Goal: Entertainment & Leisure: Consume media (video, audio)

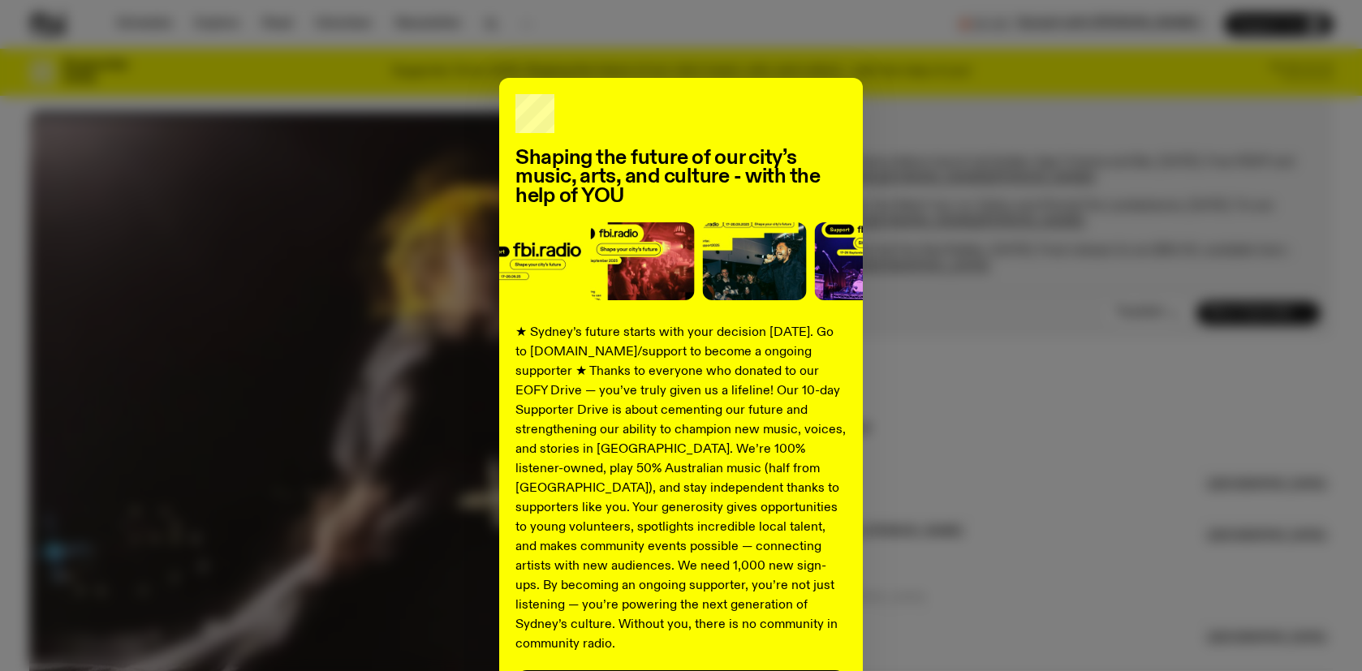
scroll to position [107, 0]
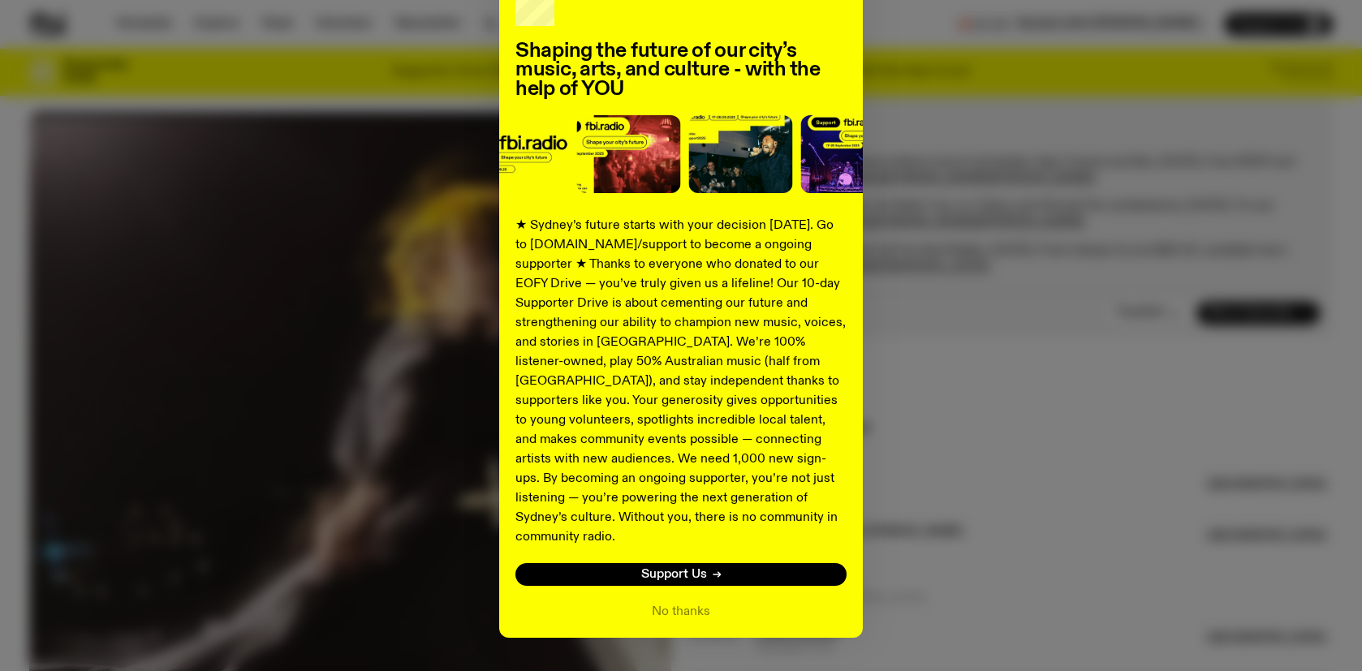
click at [1058, 385] on div "Shaping the future of our city’s music, arts, and culture - with the help of YO…" at bounding box center [680, 304] width 1303 height 667
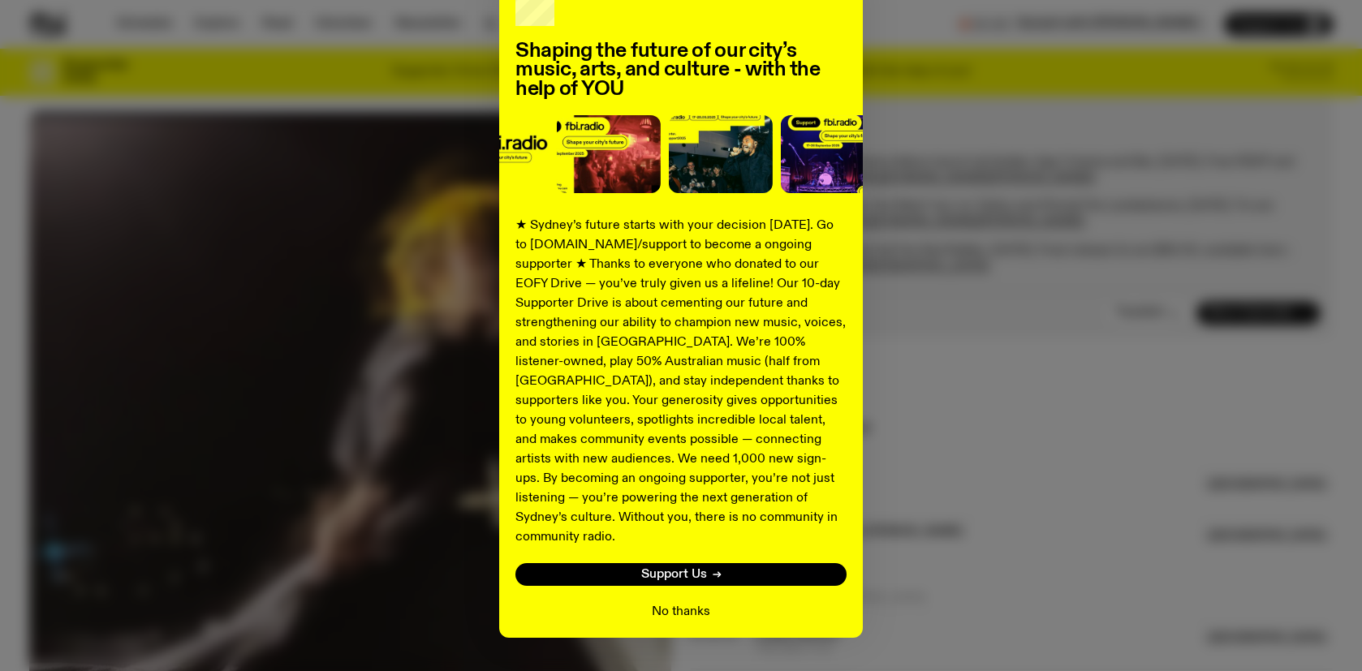
click at [687, 602] on button "No thanks" at bounding box center [681, 611] width 58 height 19
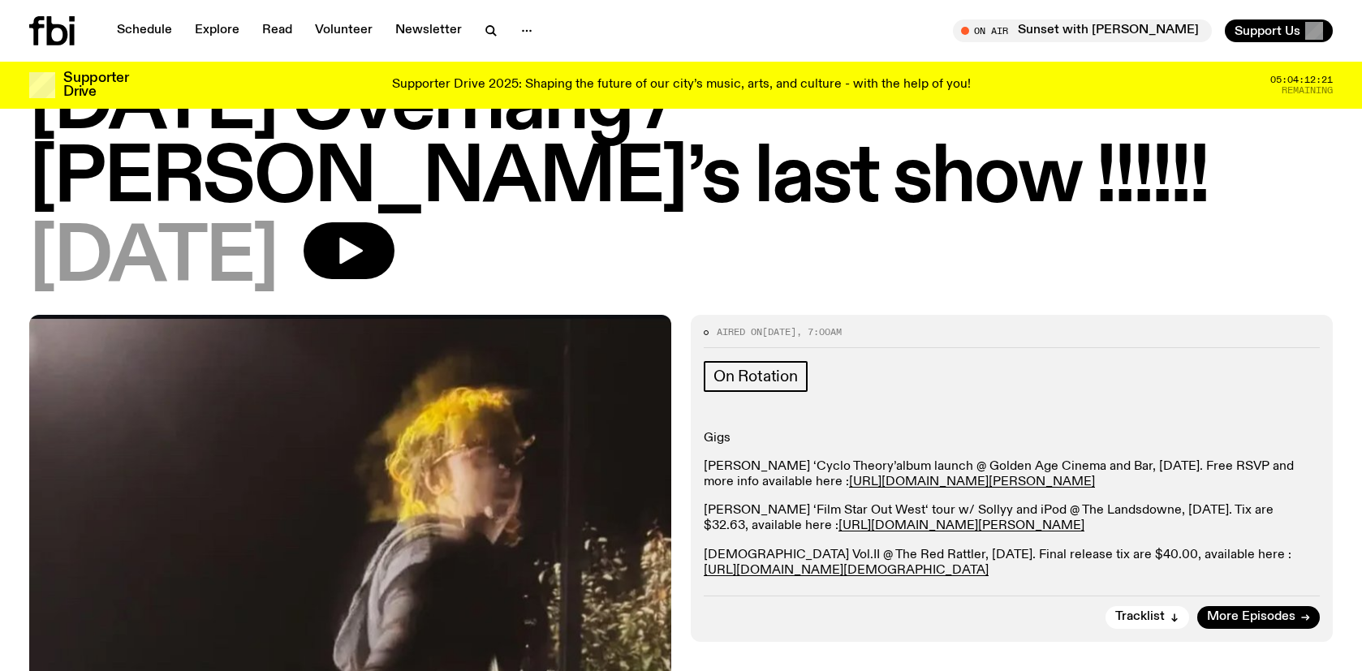
scroll to position [0, 0]
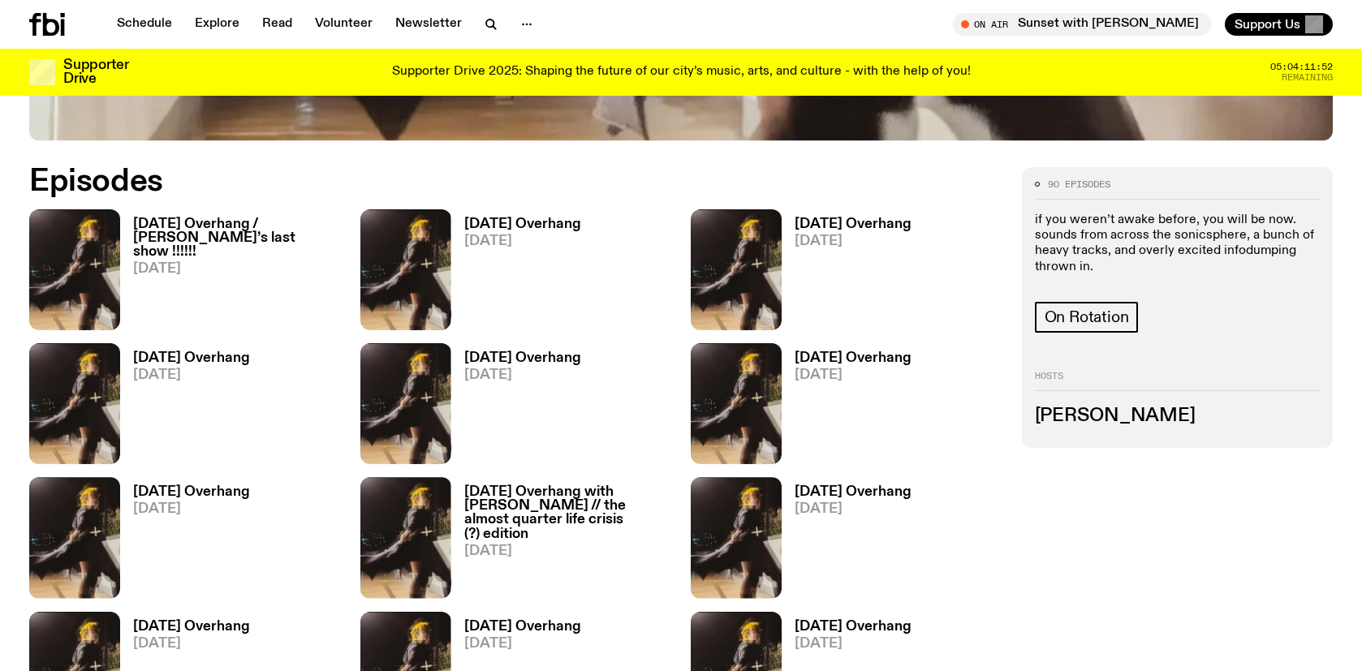
scroll to position [781, 0]
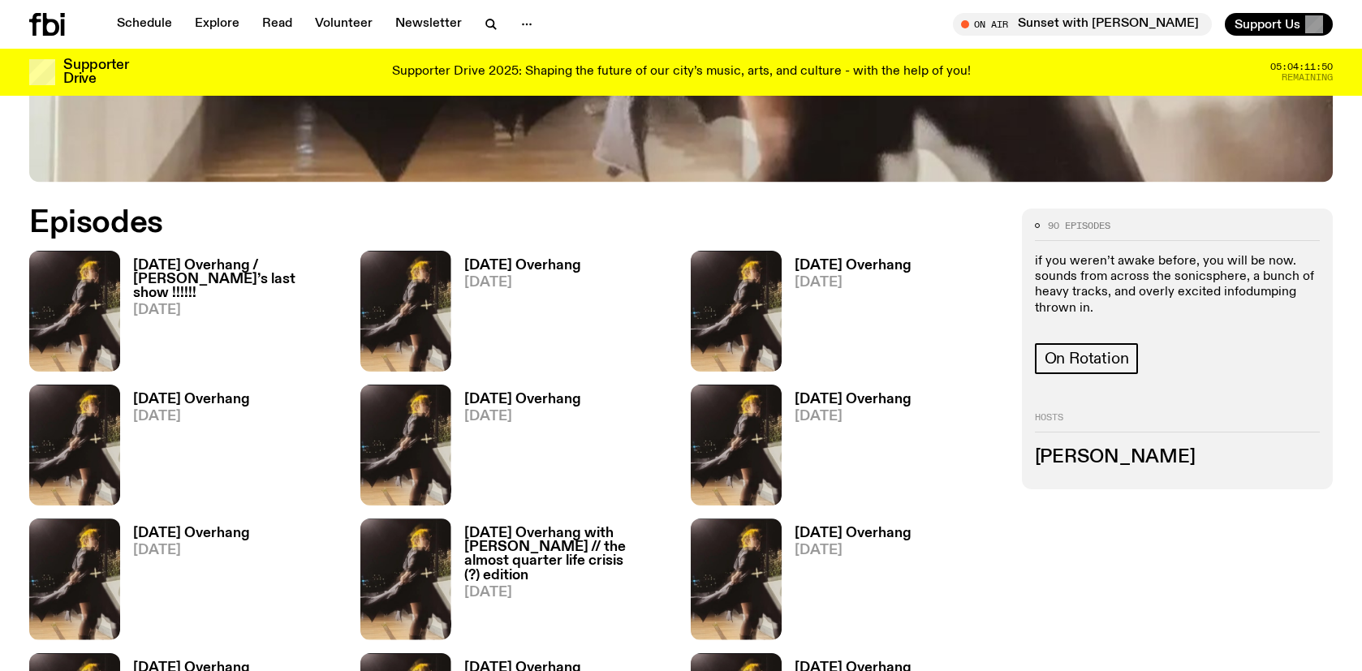
click at [204, 284] on h3 "[DATE] Overhang / [PERSON_NAME]’s last show !!!!!!" at bounding box center [237, 279] width 208 height 41
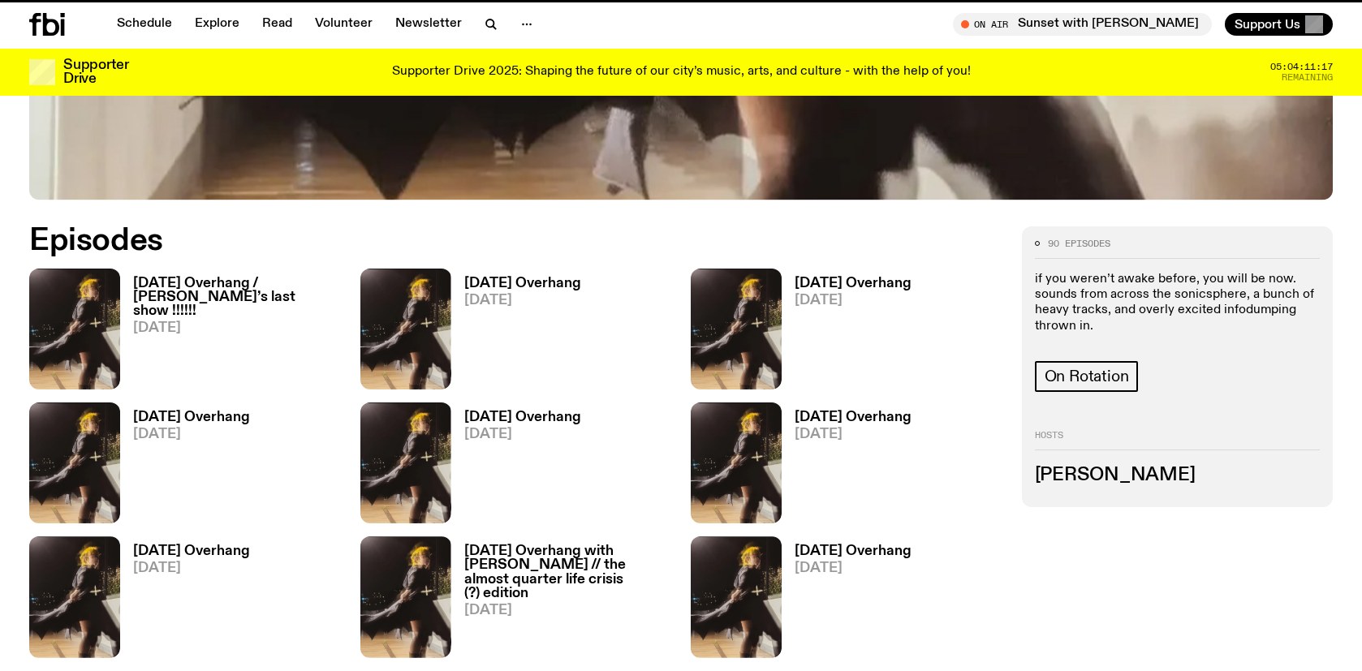
scroll to position [768, 0]
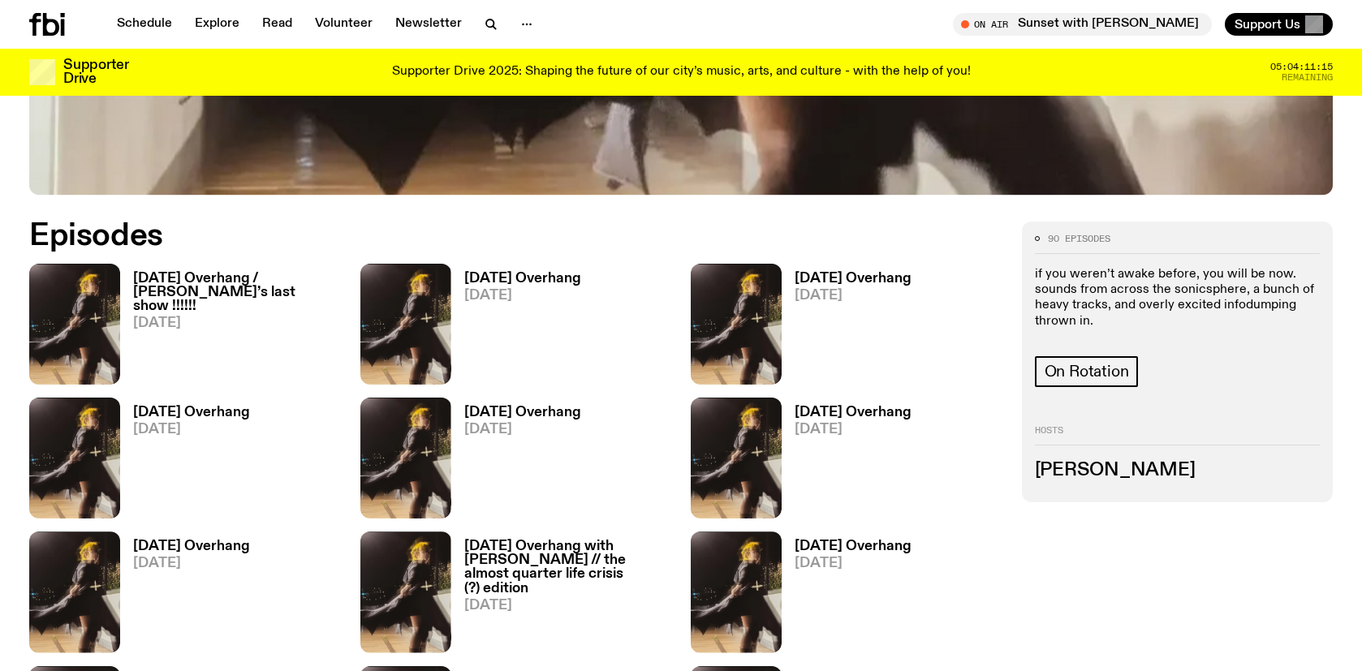
click at [528, 276] on h3 "[DATE] Overhang" at bounding box center [522, 279] width 117 height 14
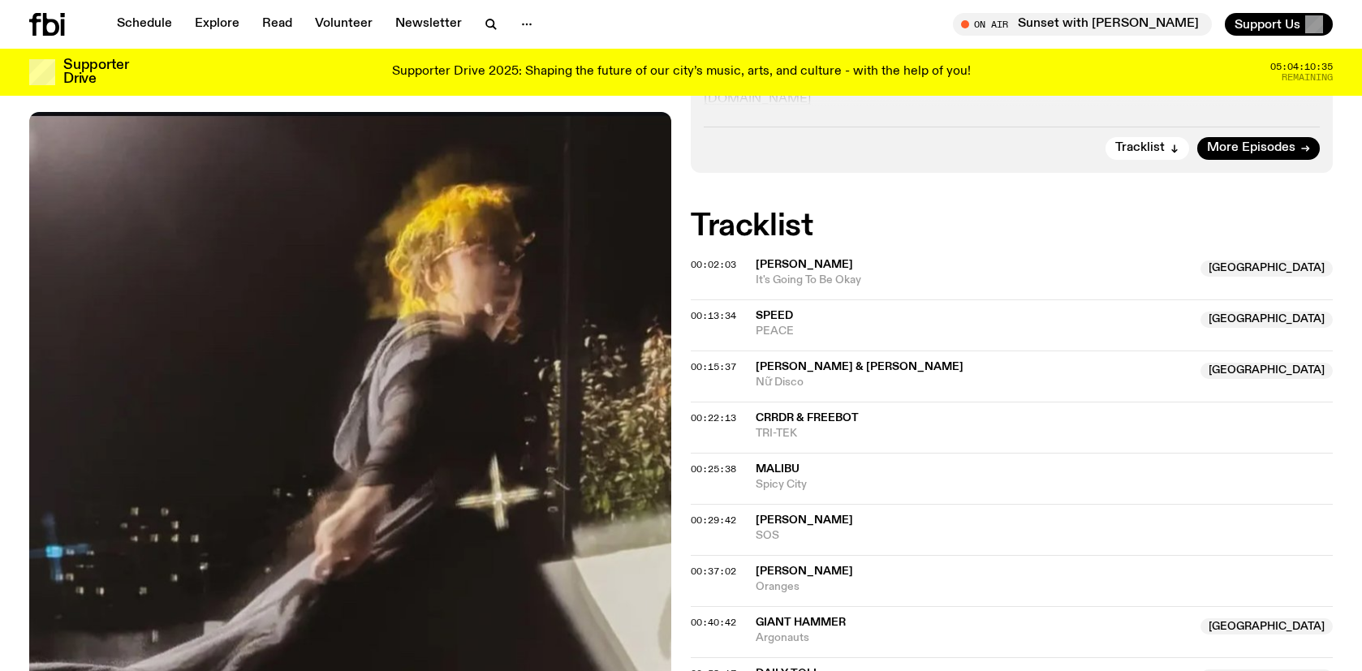
scroll to position [511, 0]
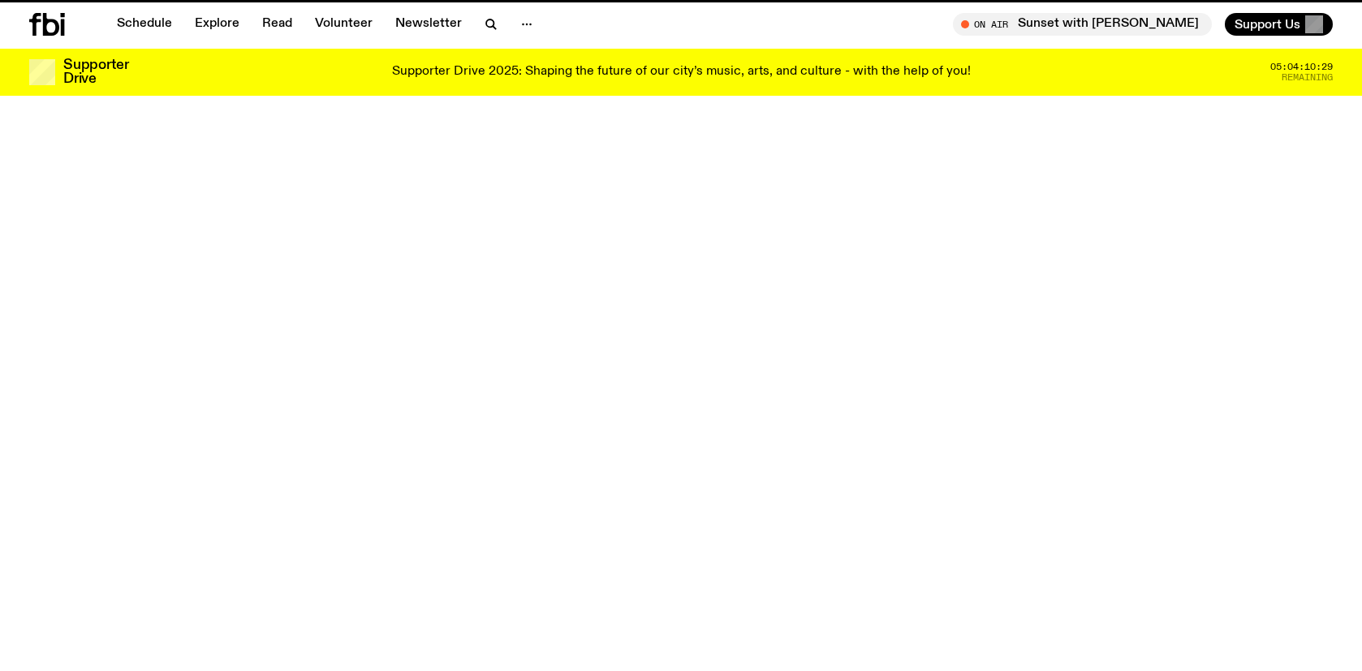
scroll to position [768, 0]
